Goal: Task Accomplishment & Management: Manage account settings

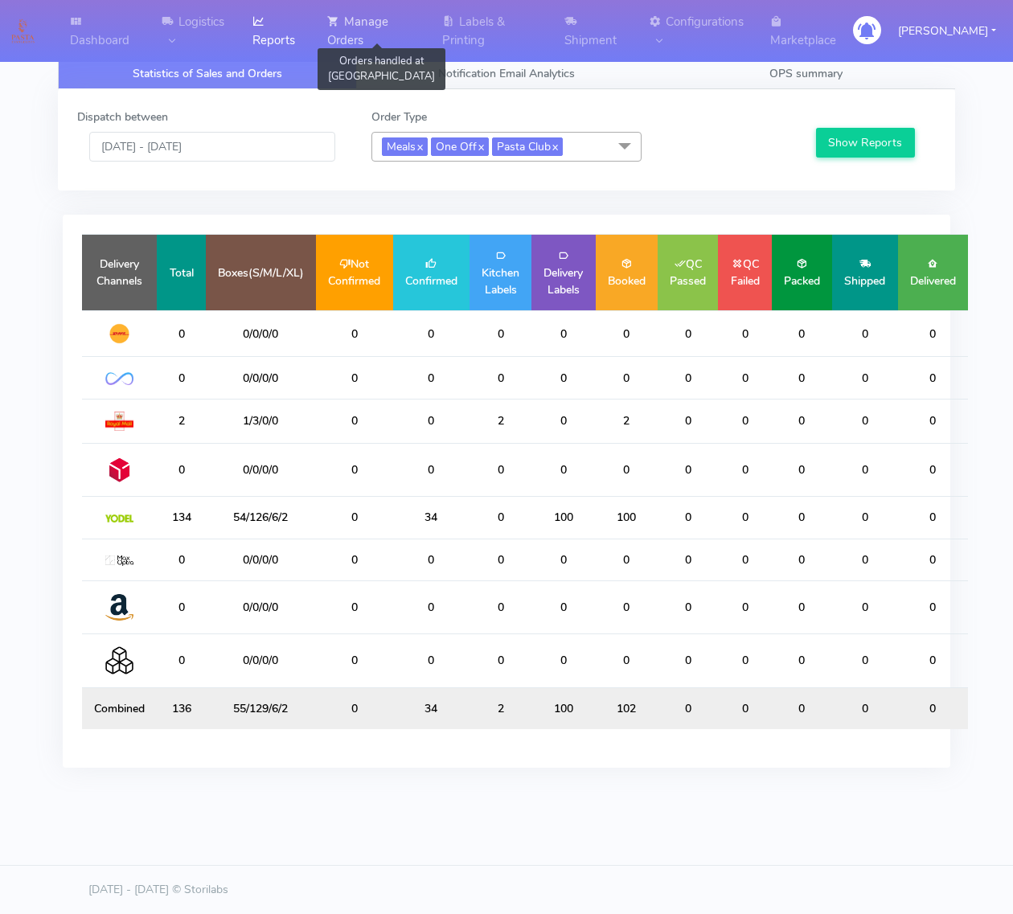
drag, startPoint x: 363, startPoint y: 12, endPoint x: 368, endPoint y: 25, distance: 13.7
click at [363, 12] on link "Manage Orders" at bounding box center [374, 31] width 114 height 62
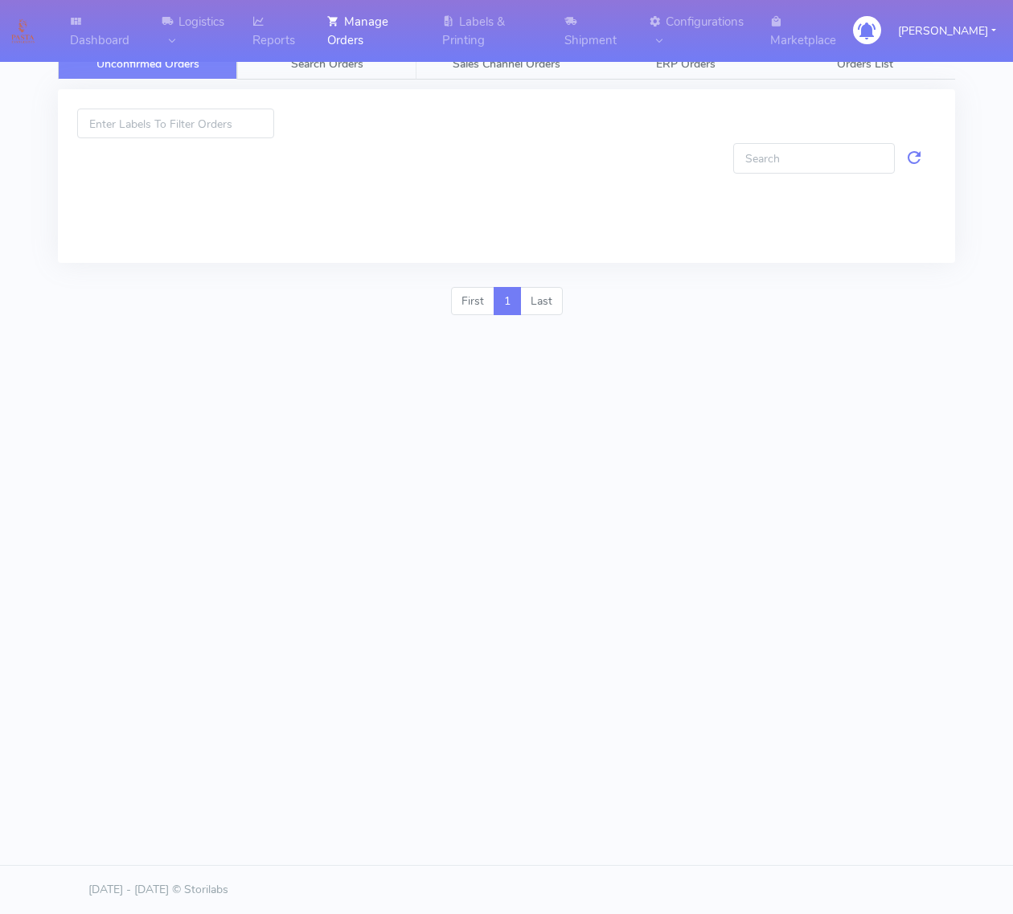
click at [380, 61] on link "Search Orders" at bounding box center [326, 63] width 179 height 31
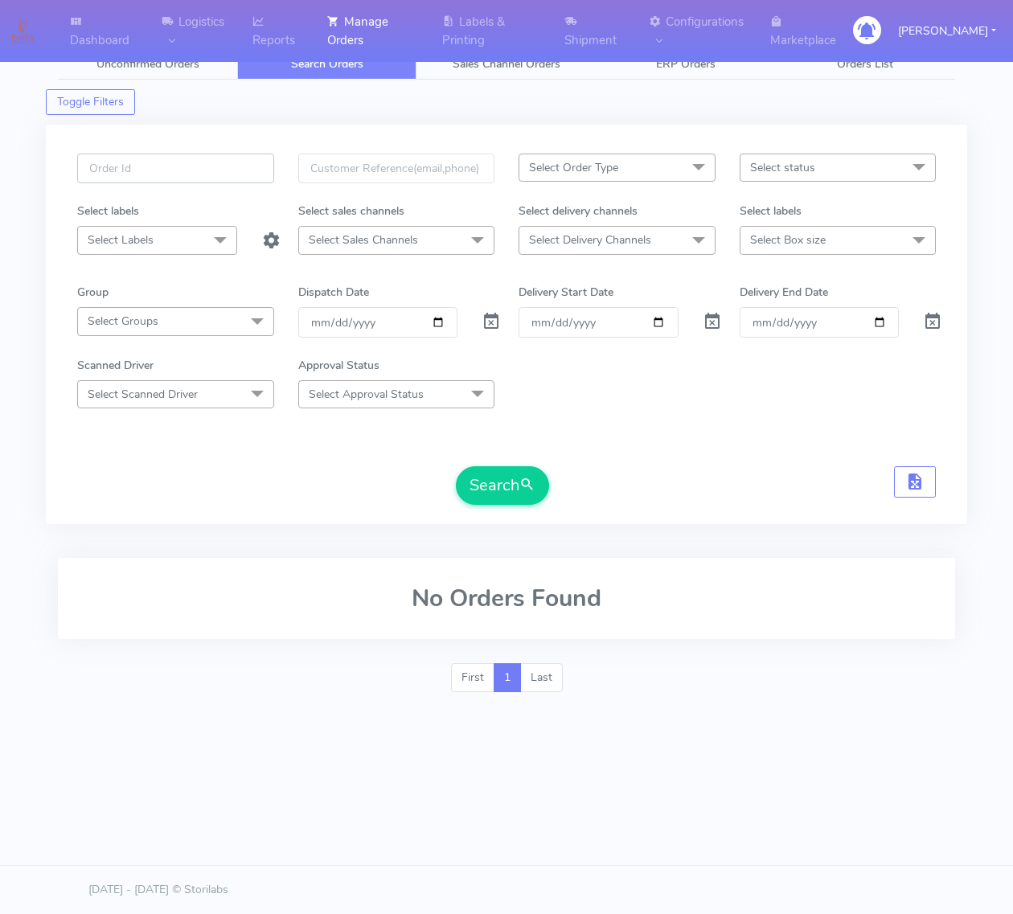
click at [239, 166] on input "text" at bounding box center [175, 169] width 197 height 30
type input "1626901"
click at [456, 466] on button "Search" at bounding box center [502, 485] width 93 height 39
click at [479, 316] on div at bounding box center [487, 322] width 37 height 30
click at [483, 317] on span at bounding box center [490, 324] width 19 height 15
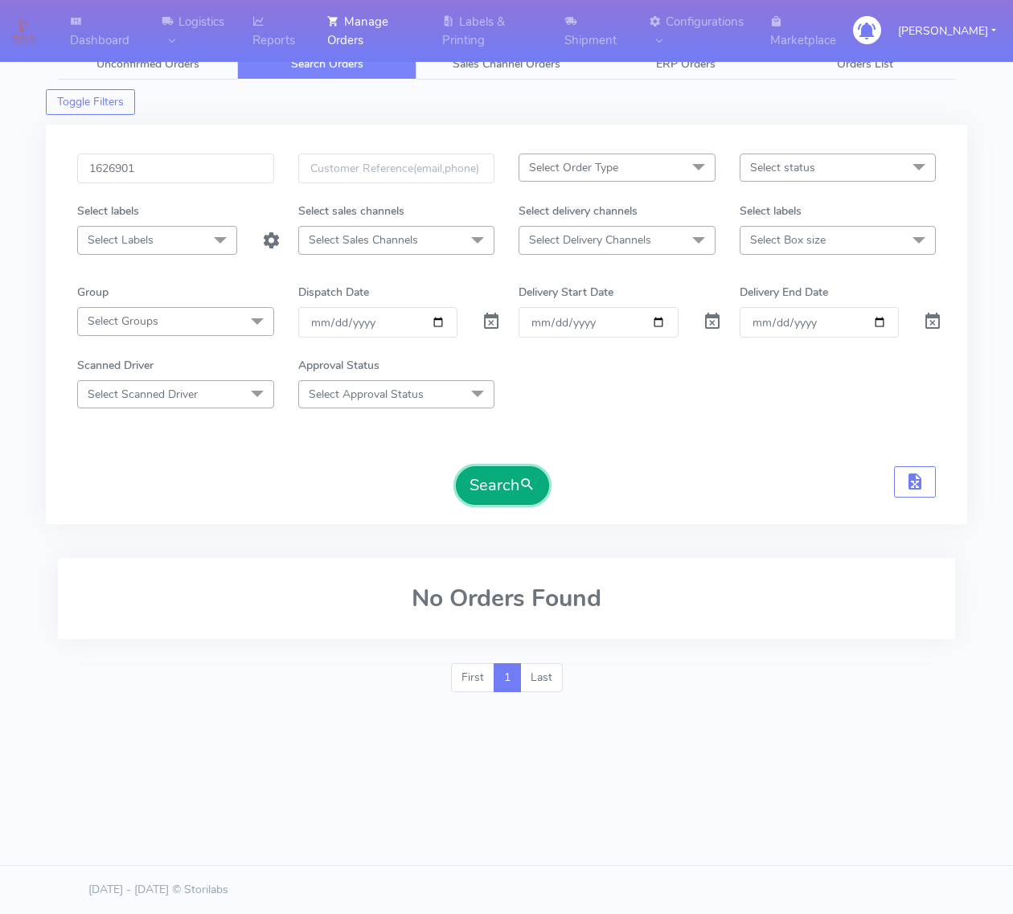
click at [490, 490] on button "Search" at bounding box center [502, 485] width 93 height 39
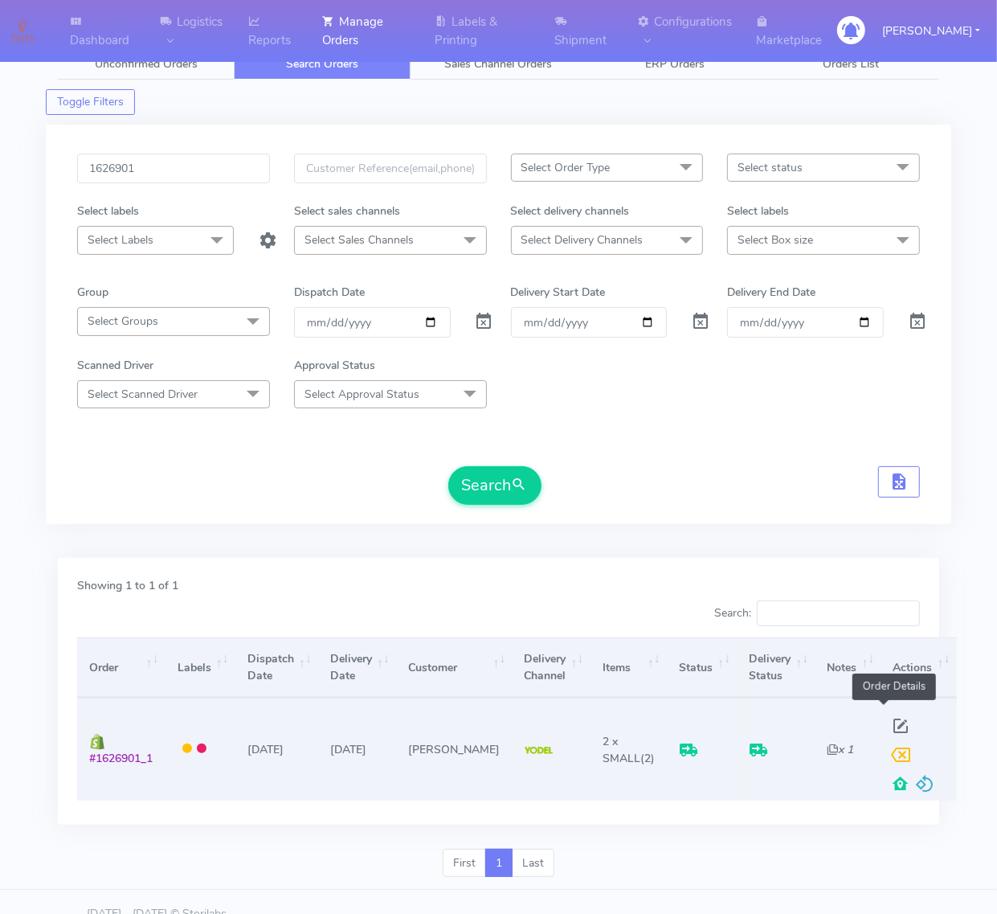
click at [566, 728] on span at bounding box center [901, 729] width 29 height 15
select select "5"
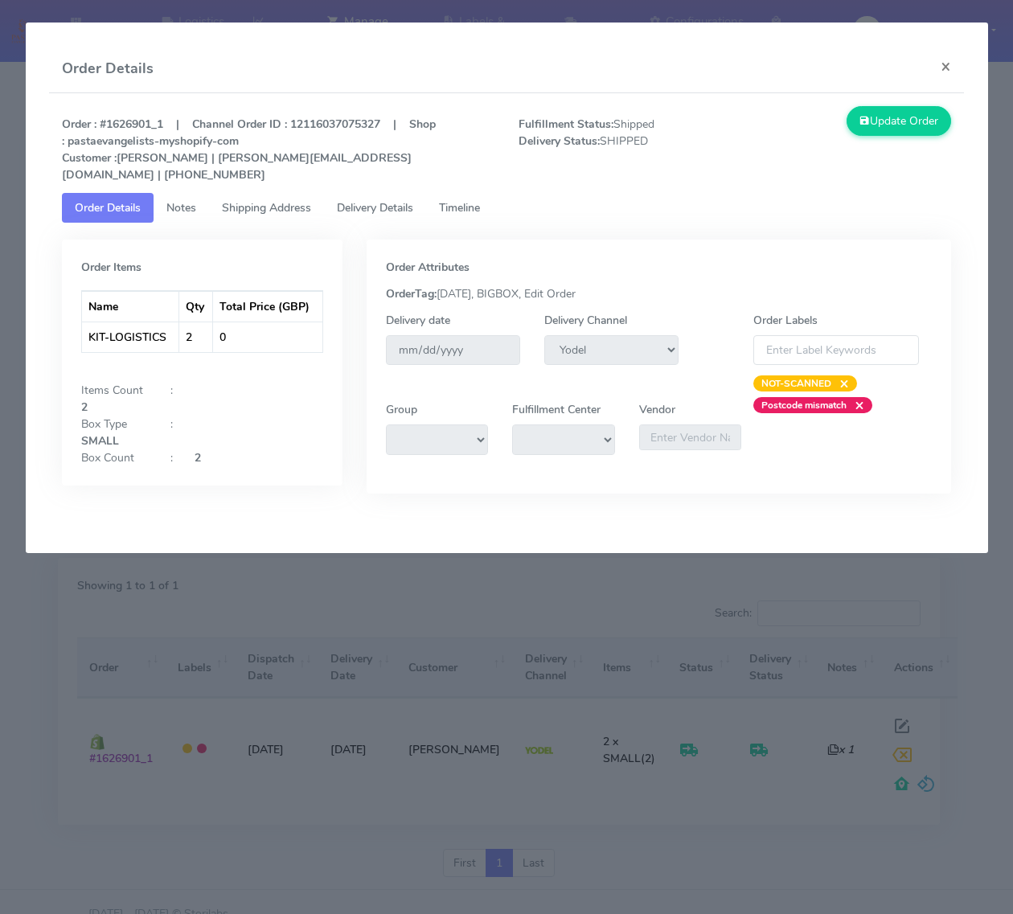
click at [264, 200] on span "Shipping Address" at bounding box center [266, 207] width 89 height 15
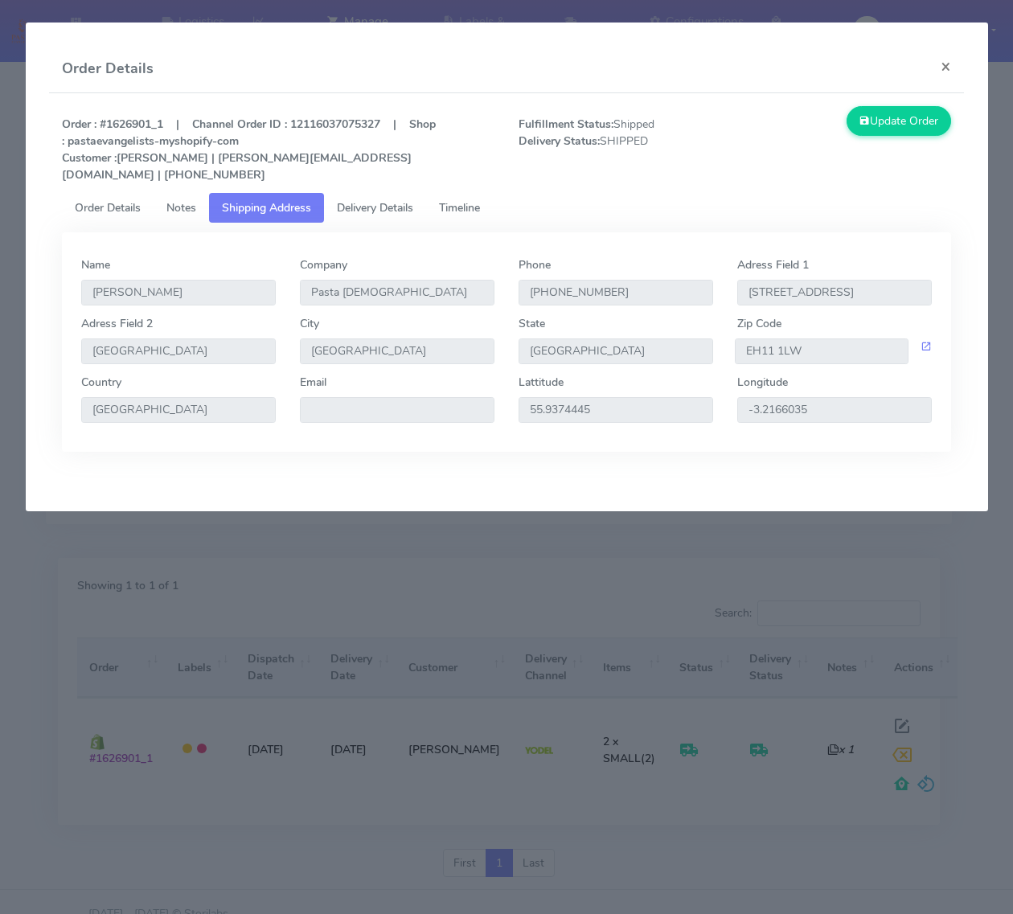
click at [352, 200] on span "Delivery Details" at bounding box center [375, 207] width 76 height 15
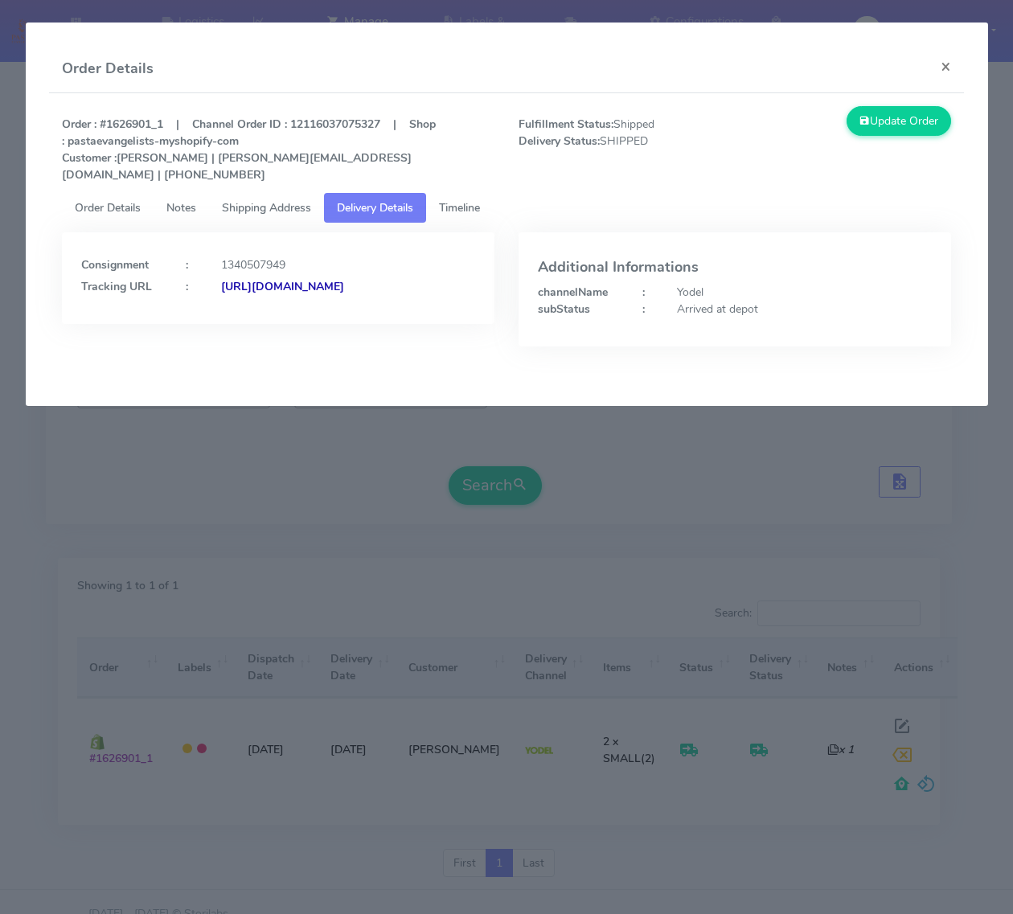
drag, startPoint x: 395, startPoint y: 287, endPoint x: 255, endPoint y: 297, distance: 141.0
click at [255, 297] on div "Consignment : 1340507949 Tracking URL : [URL][DOMAIN_NAME]" at bounding box center [278, 278] width 432 height 92
copy strong "JJD0002249960902612"
click at [490, 551] on modal-container "Order Details × Order : #1626901_1 | Channel Order ID : 12116037075327 | Shop :…" at bounding box center [506, 457] width 1013 height 914
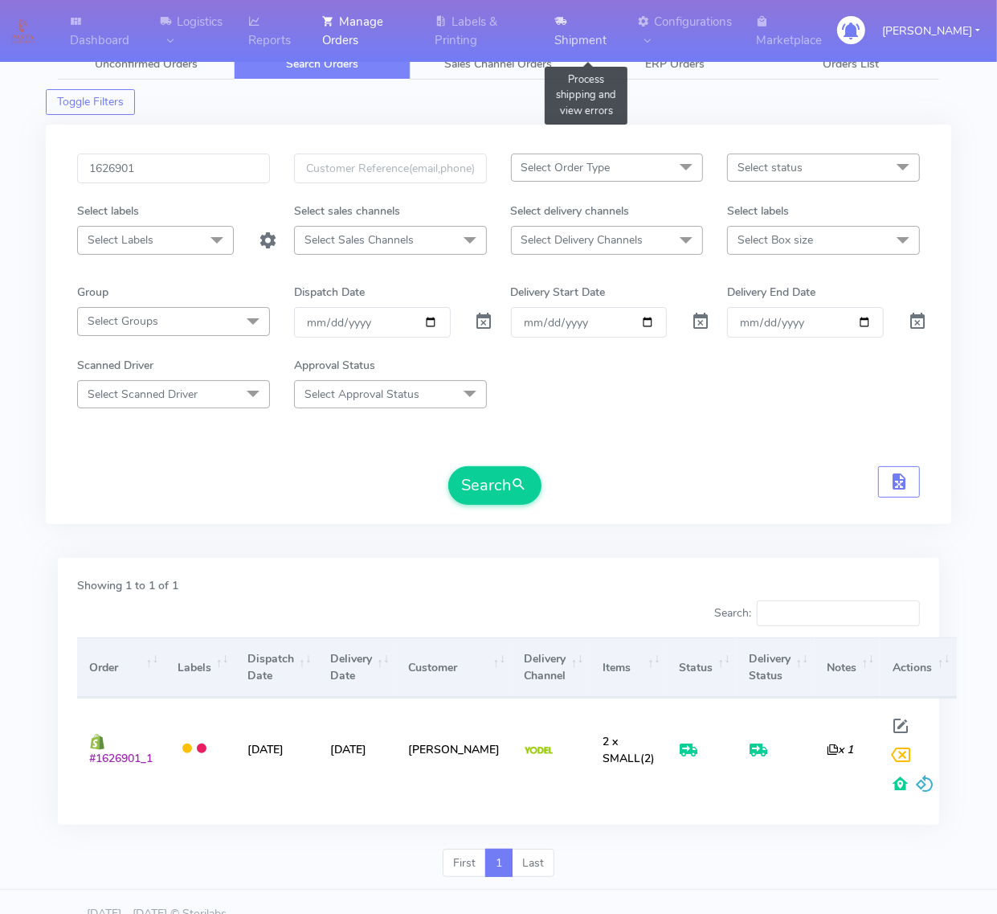
click at [566, 24] on link "Shipment" at bounding box center [586, 31] width 83 height 62
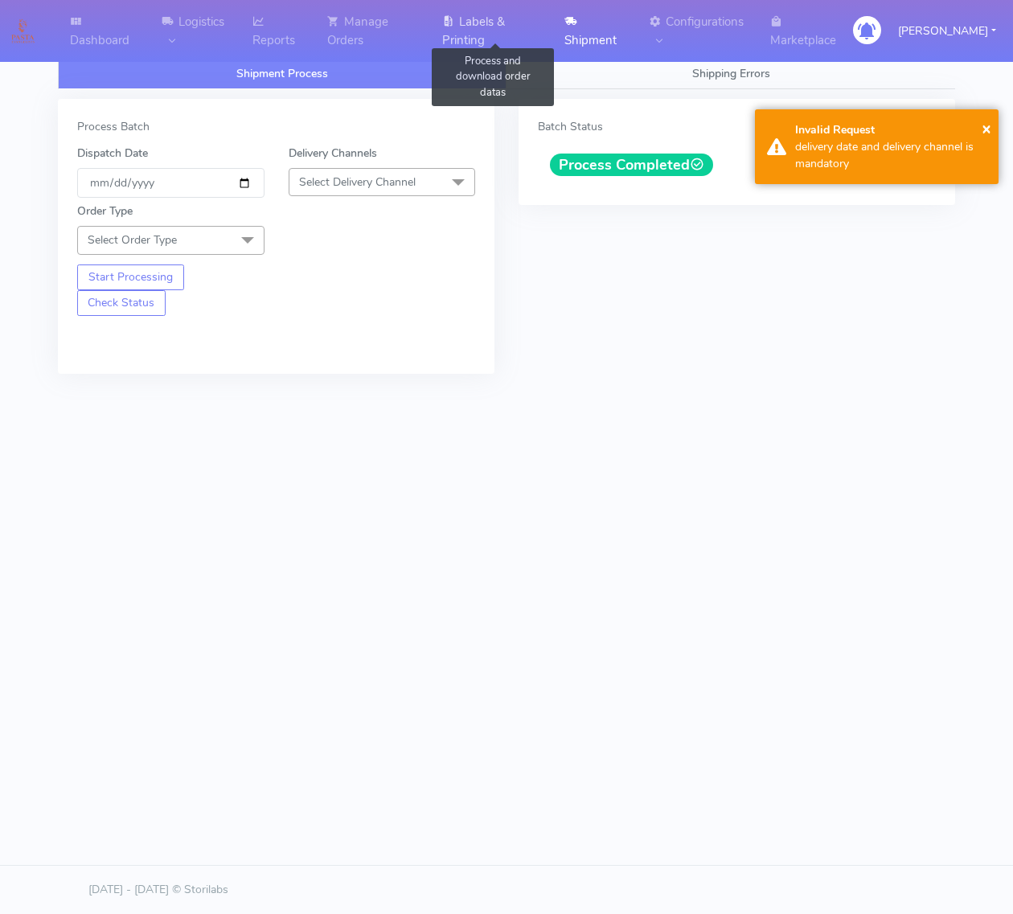
click at [529, 23] on link "Labels & Printing" at bounding box center [493, 31] width 122 height 62
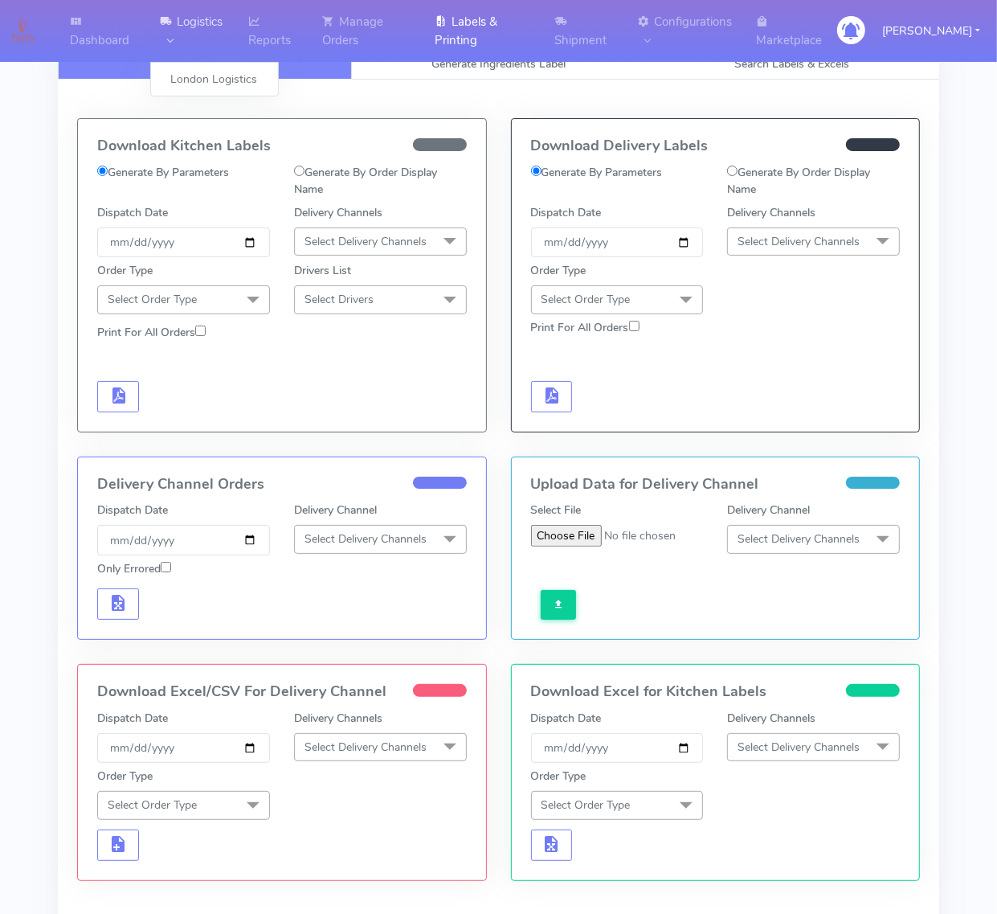
click at [239, 37] on link "Logistics" at bounding box center [194, 31] width 89 height 62
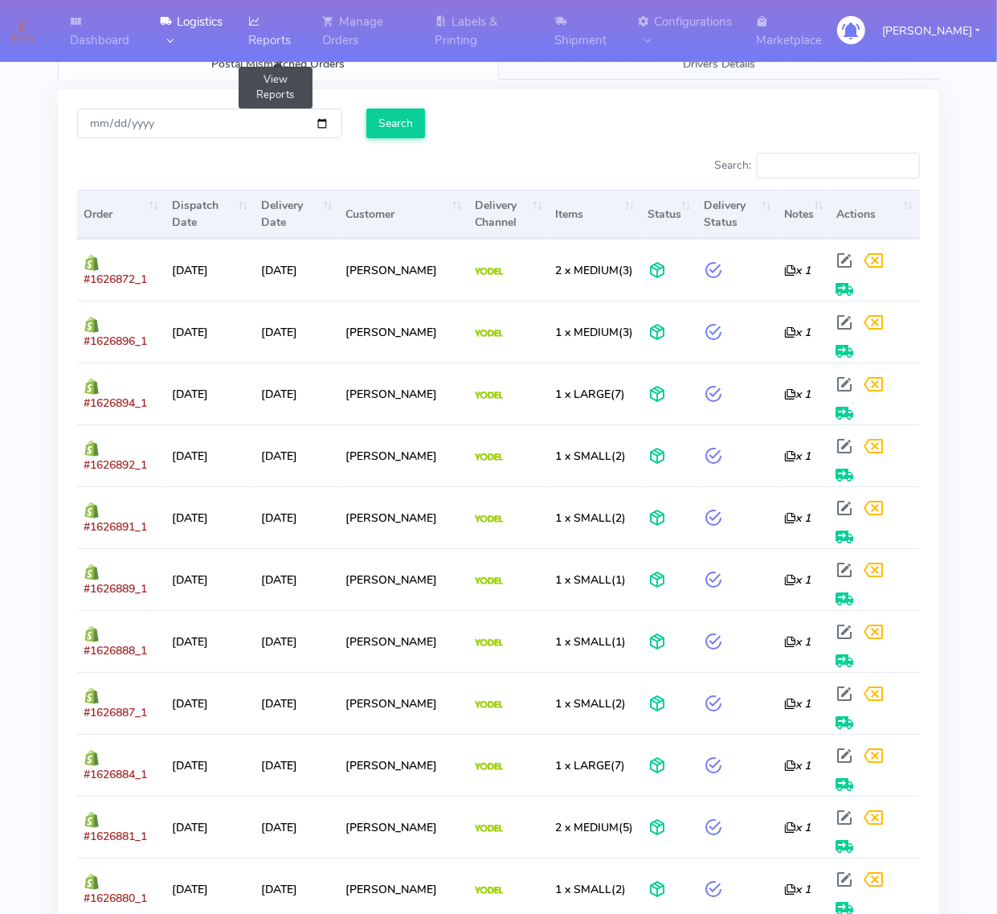
click at [299, 17] on link "Reports" at bounding box center [276, 31] width 74 height 62
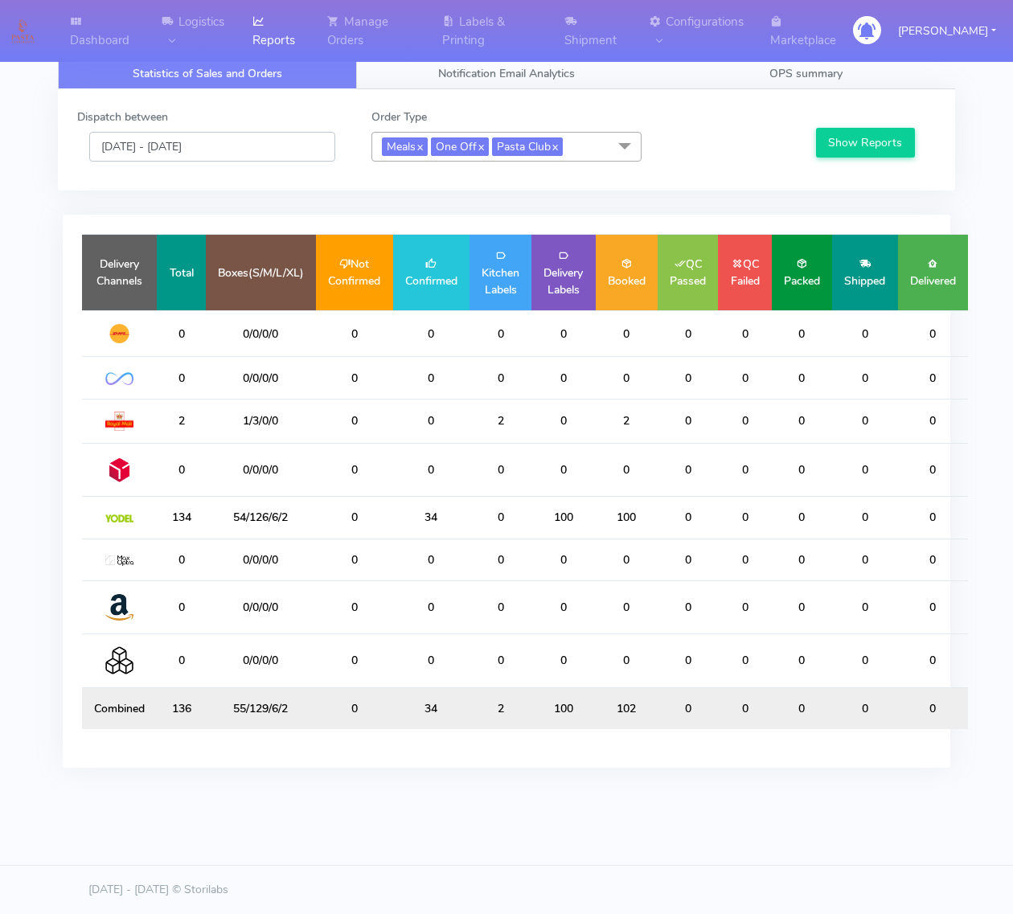
click at [287, 157] on input "[DATE] - [DATE]" at bounding box center [212, 147] width 246 height 30
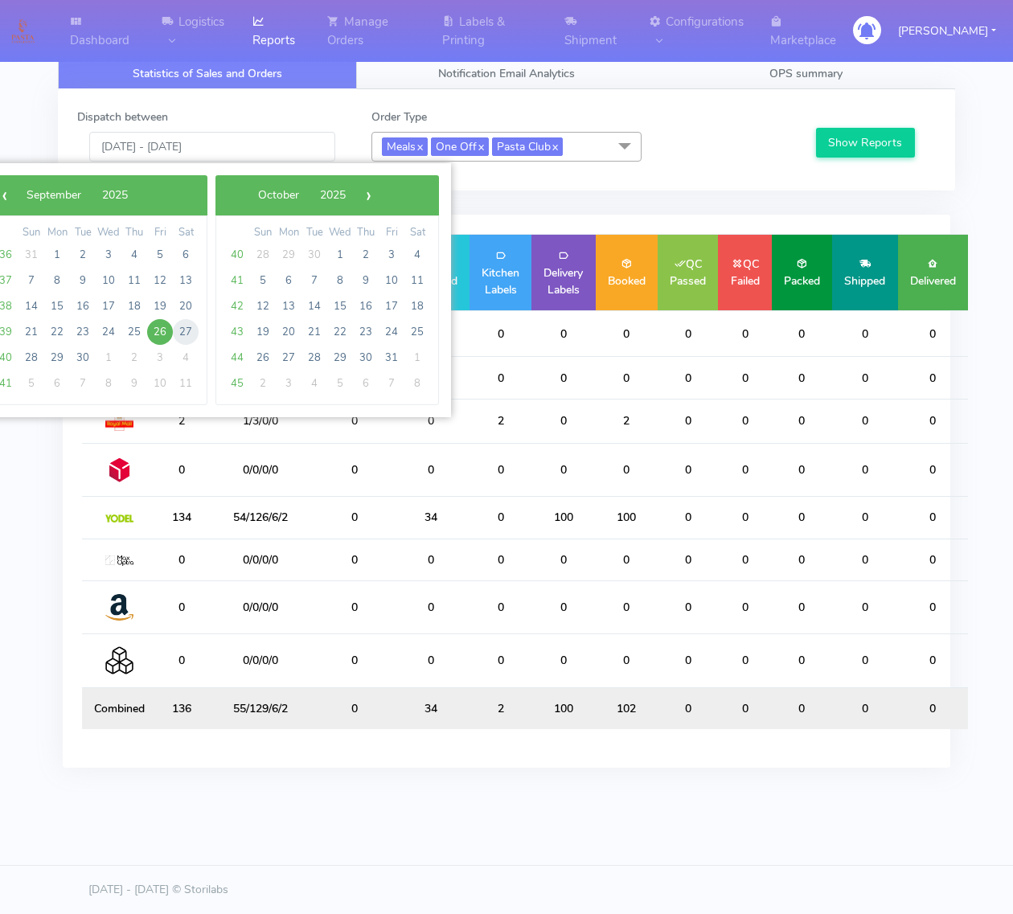
click at [189, 328] on span "27" at bounding box center [186, 332] width 26 height 26
type input "[DATE] - [DATE]"
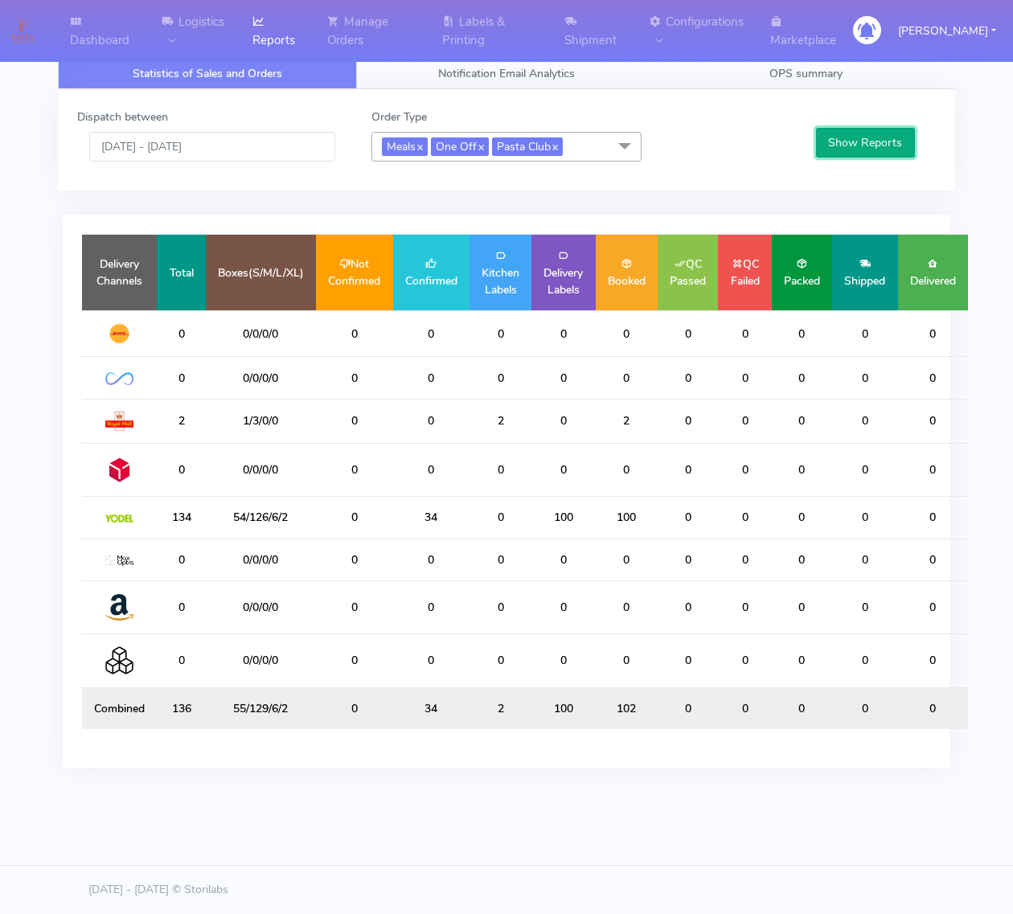
click at [566, 145] on button "Show Reports" at bounding box center [865, 143] width 99 height 30
